Goal: Transaction & Acquisition: Purchase product/service

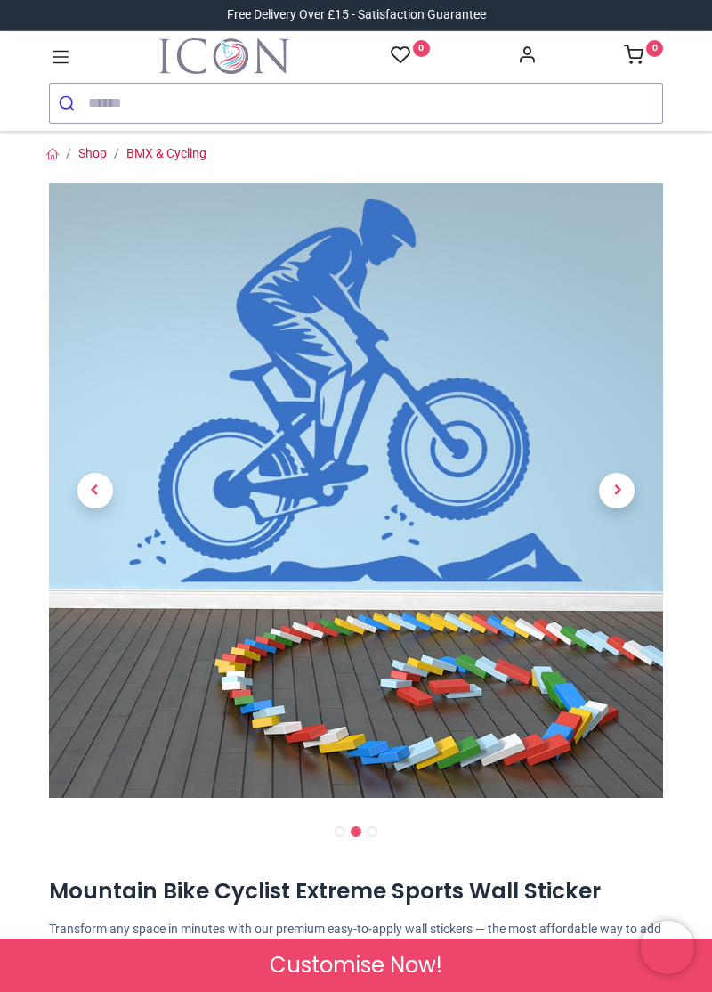
click at [604, 497] on span "Next" at bounding box center [617, 491] width 36 height 36
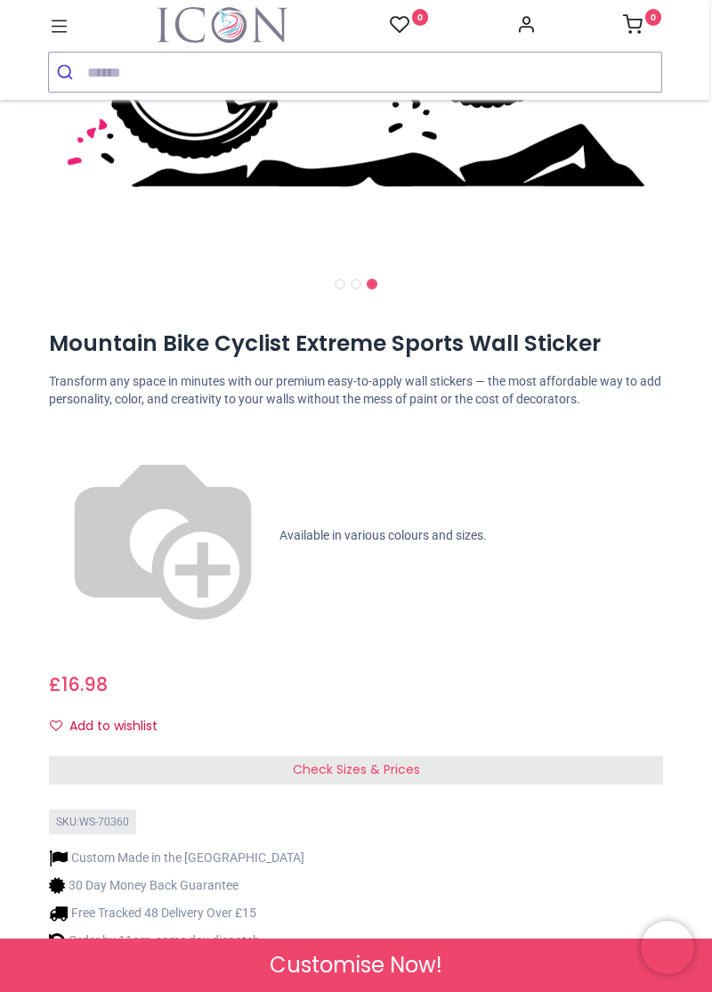
scroll to position [518, 0]
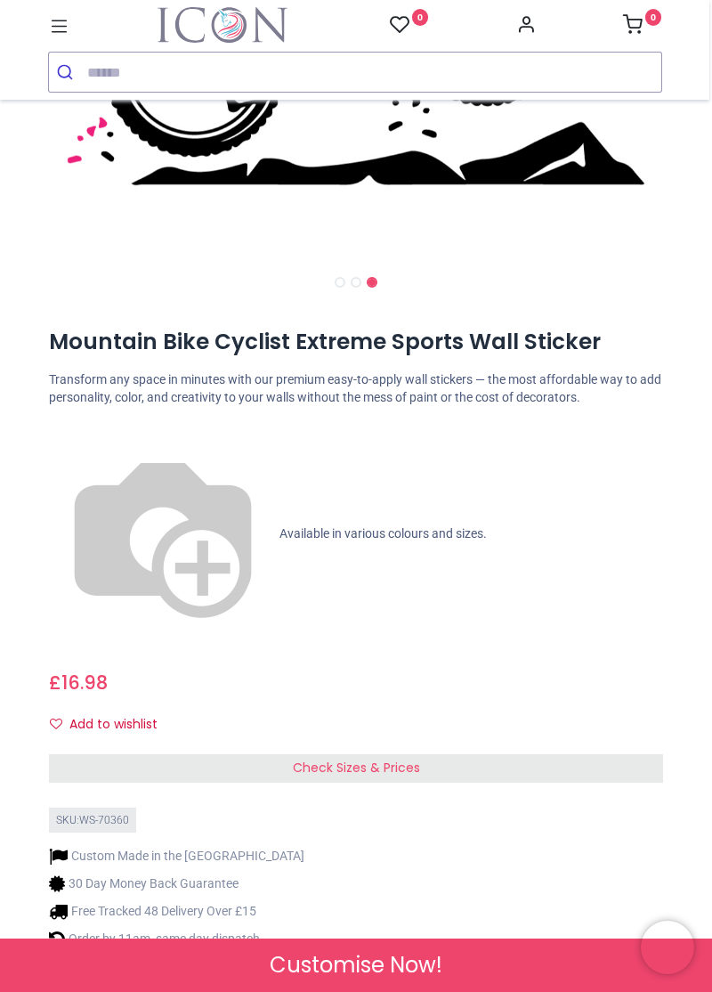
click at [366, 758] on span "Check Sizes & Prices" at bounding box center [356, 767] width 127 height 18
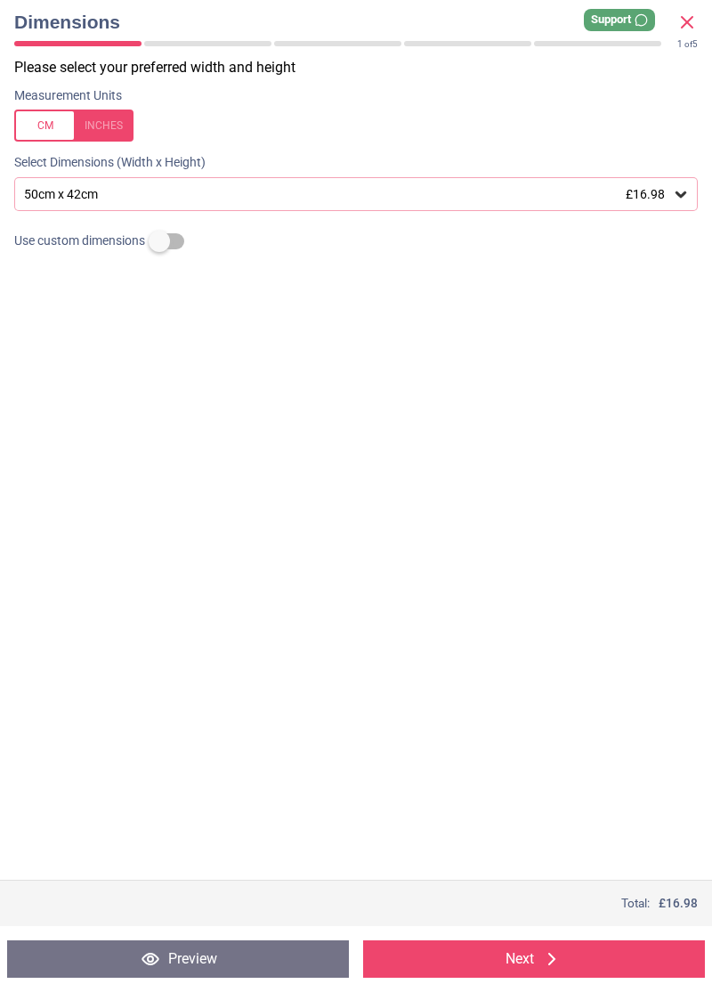
click at [668, 199] on div "50cm x 42cm £16.98" at bounding box center [347, 194] width 650 height 15
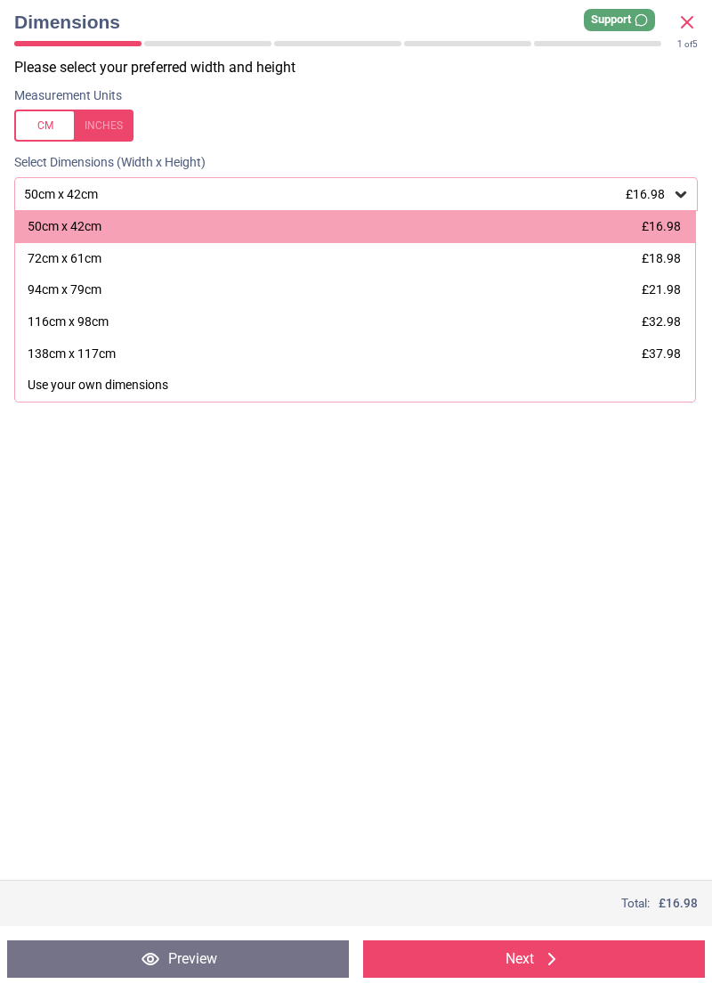
click at [115, 354] on div "138cm x 117cm" at bounding box center [72, 354] width 88 height 18
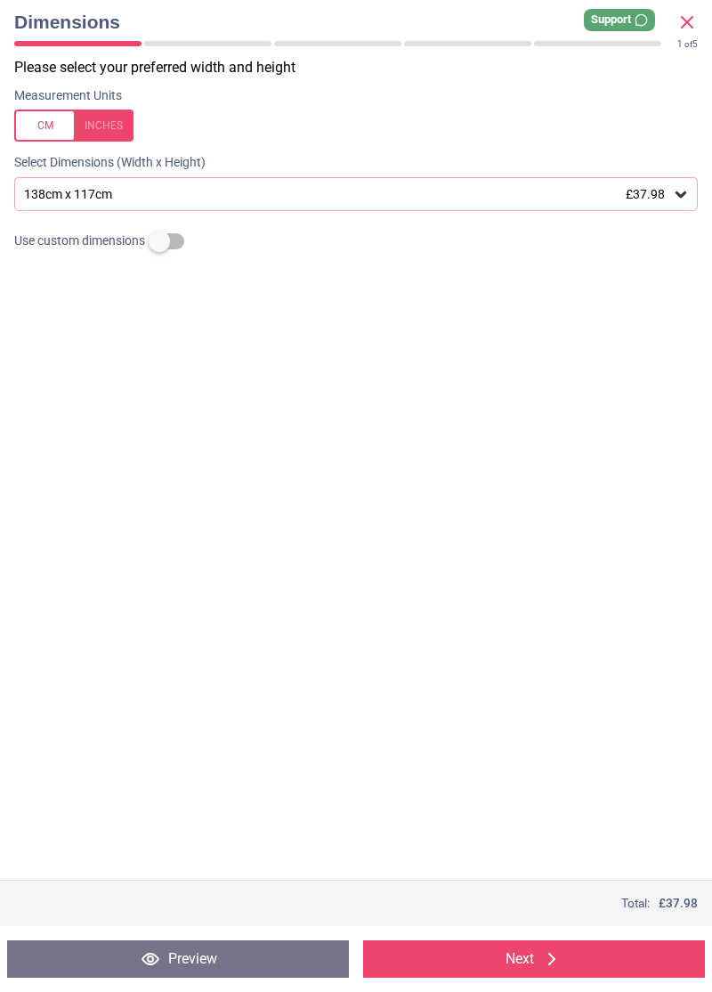
click at [41, 123] on div at bounding box center [73, 125] width 119 height 32
click at [103, 121] on div at bounding box center [73, 125] width 119 height 32
click at [208, 957] on button "Preview" at bounding box center [178, 958] width 342 height 37
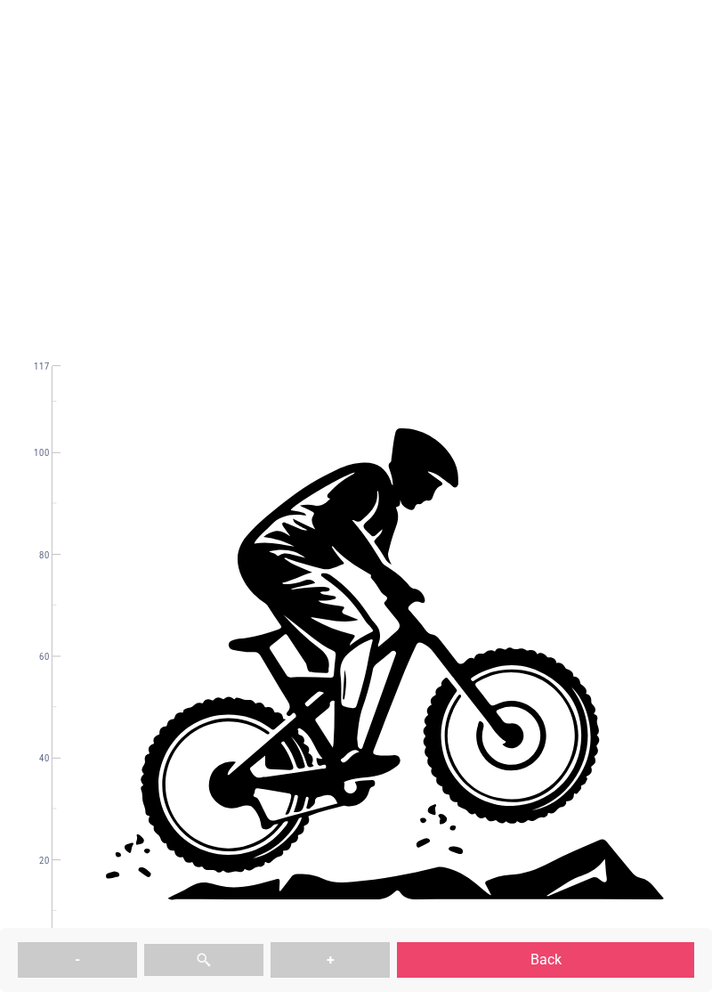
click at [580, 972] on button "Back" at bounding box center [545, 960] width 297 height 36
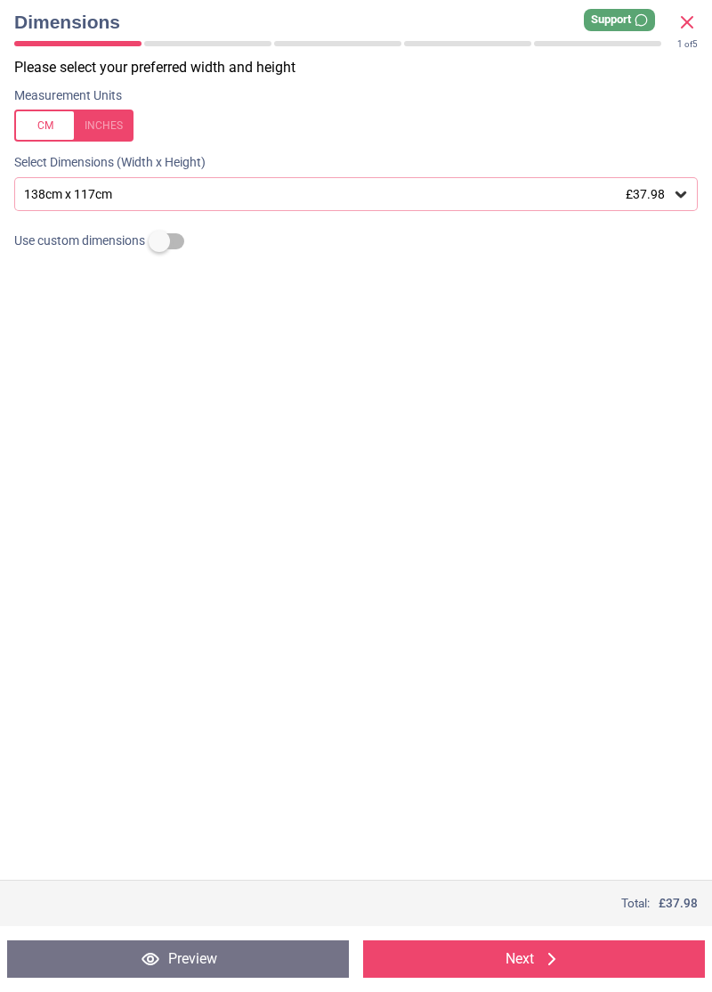
click at [532, 965] on button "Next" at bounding box center [534, 958] width 342 height 37
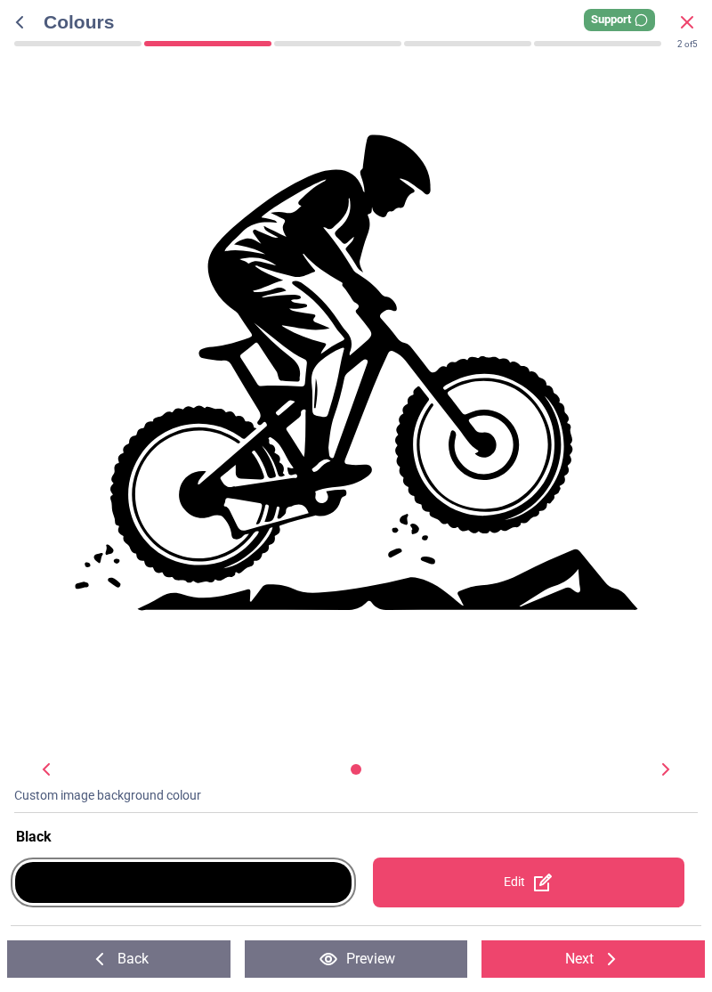
click at [651, 773] on div at bounding box center [660, 768] width 32 height 21
click at [648, 776] on div at bounding box center [660, 768] width 32 height 21
click at [584, 958] on button "Next" at bounding box center [593, 958] width 223 height 37
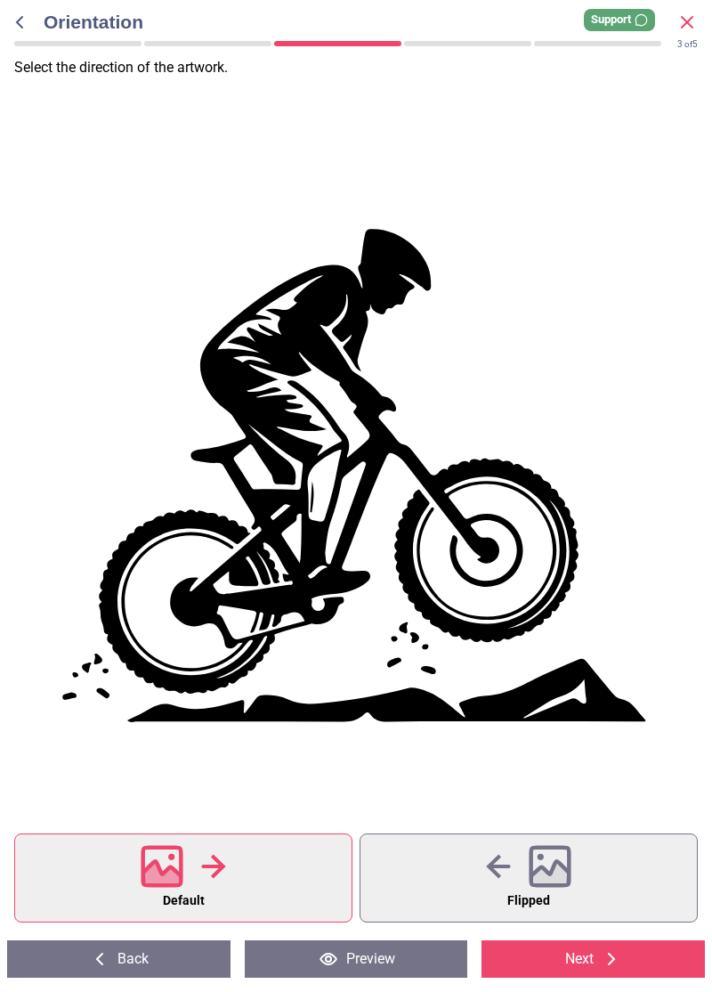
click at [562, 868] on icon at bounding box center [550, 876] width 38 height 31
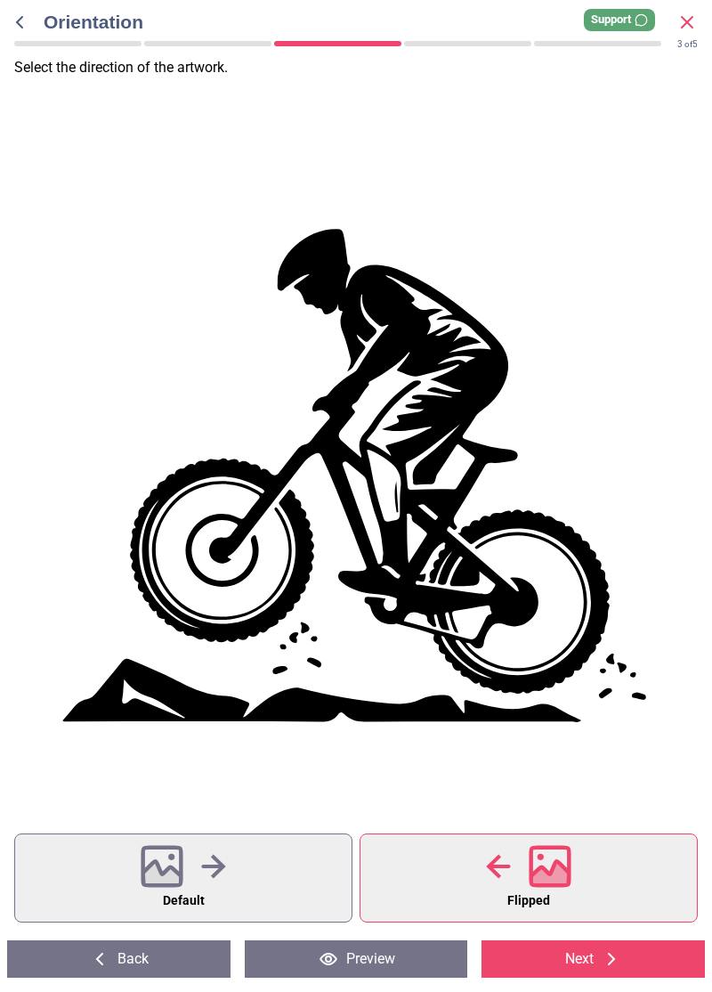
click at [213, 874] on icon at bounding box center [213, 867] width 24 height 24
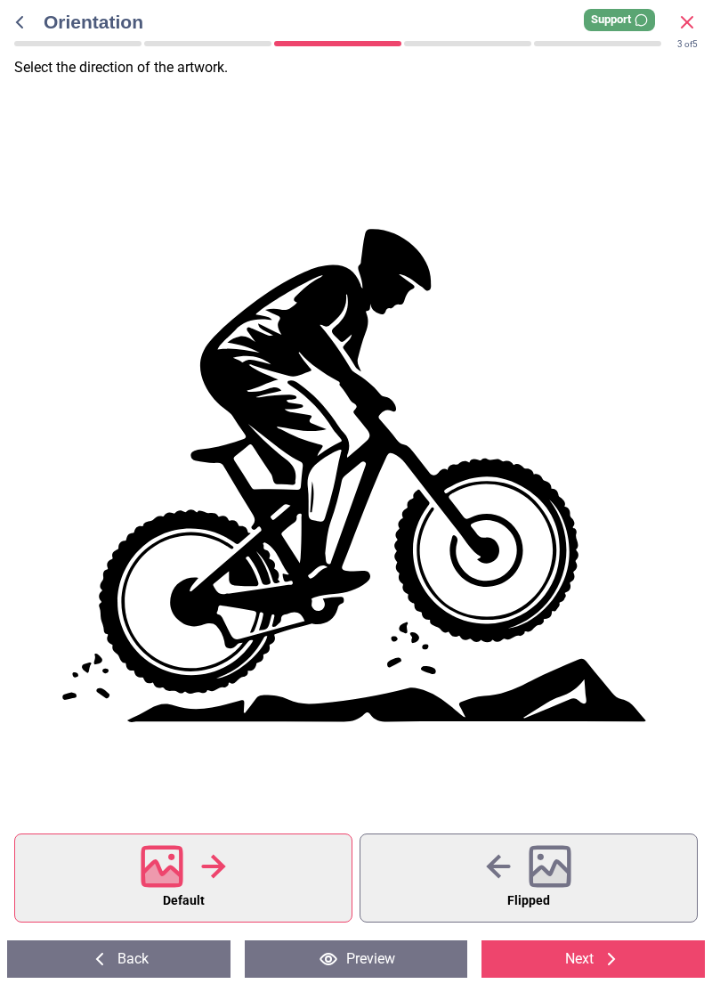
click at [605, 964] on icon at bounding box center [611, 958] width 21 height 21
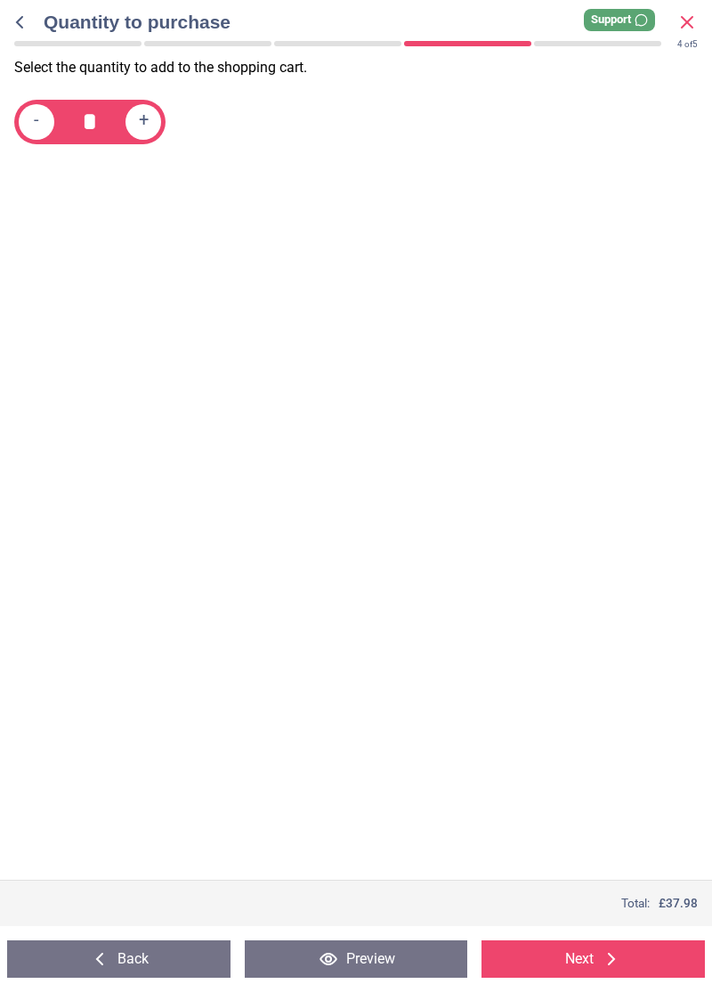
click at [593, 965] on button "Next" at bounding box center [593, 958] width 223 height 37
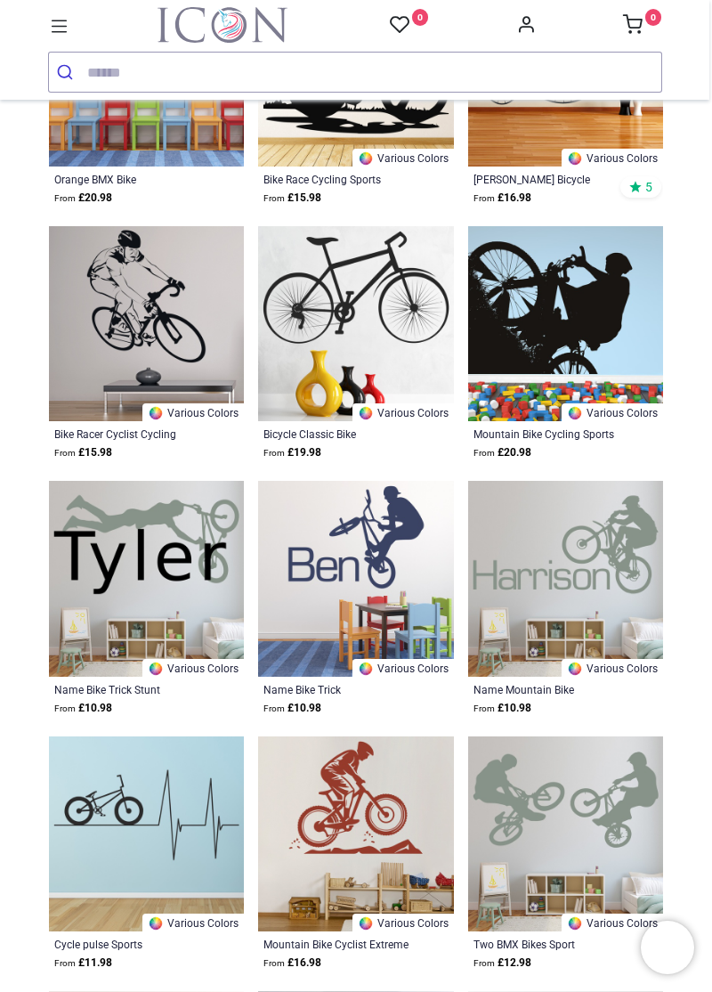
scroll to position [504, 0]
click at [409, 24] on link "0" at bounding box center [409, 25] width 39 height 22
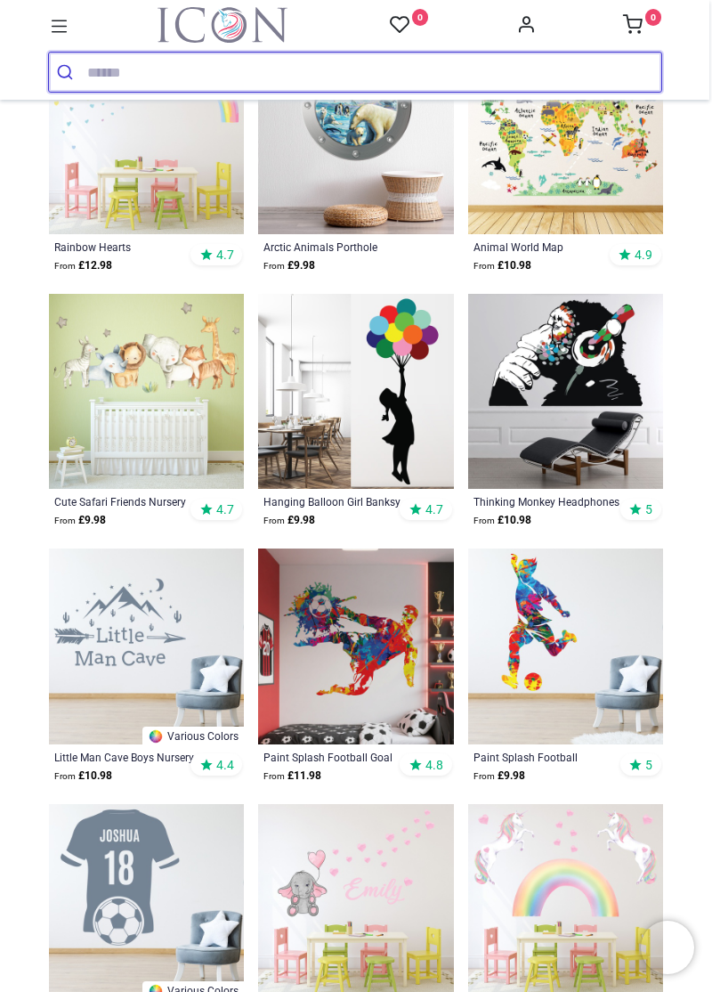
scroll to position [1250, 0]
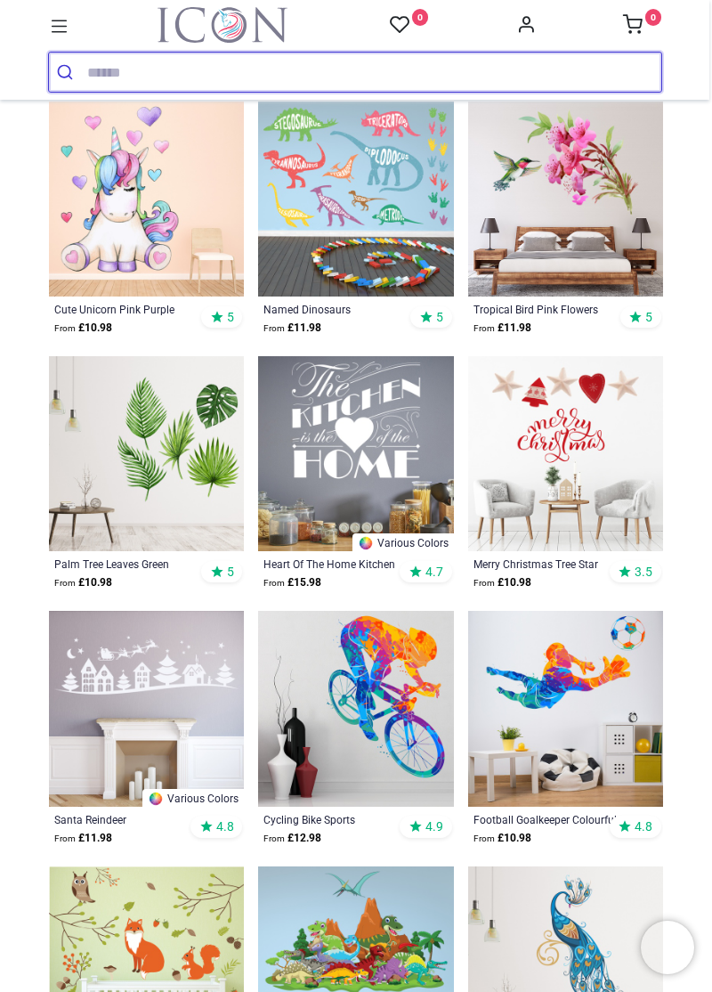
scroll to position [3485, 0]
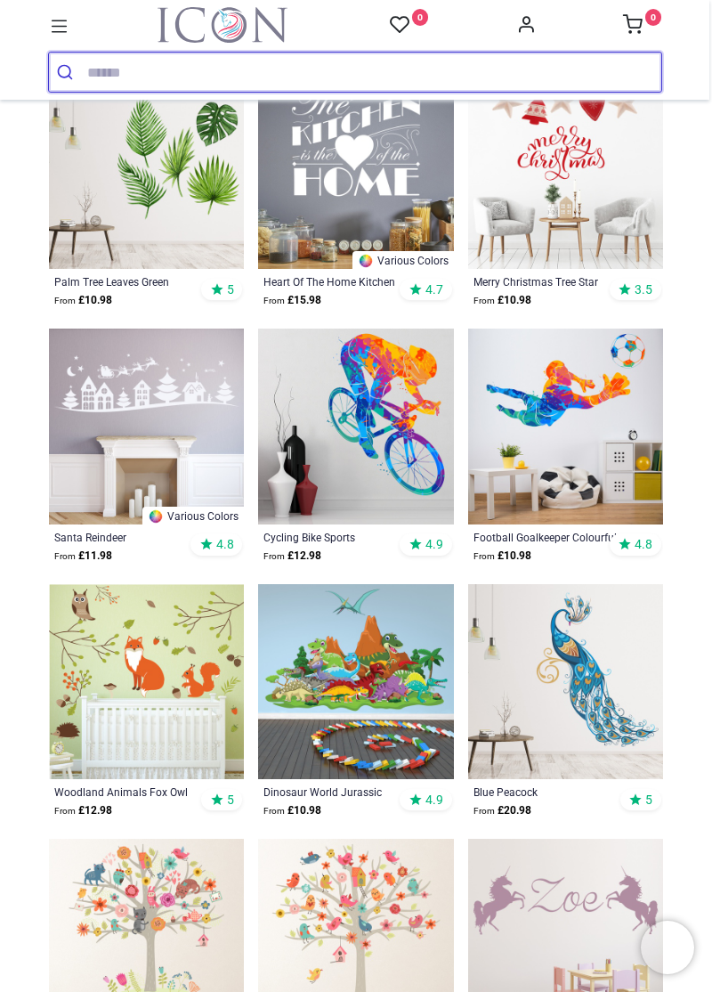
scroll to position [3703, 0]
